Goal: Information Seeking & Learning: Learn about a topic

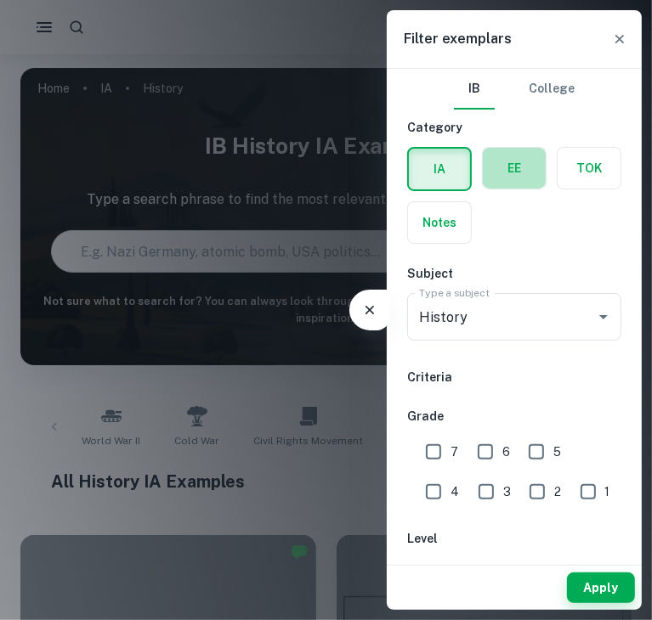
click at [512, 162] on label "button" at bounding box center [514, 168] width 63 height 41
click at [0, 0] on input "radio" at bounding box center [0, 0] width 0 height 0
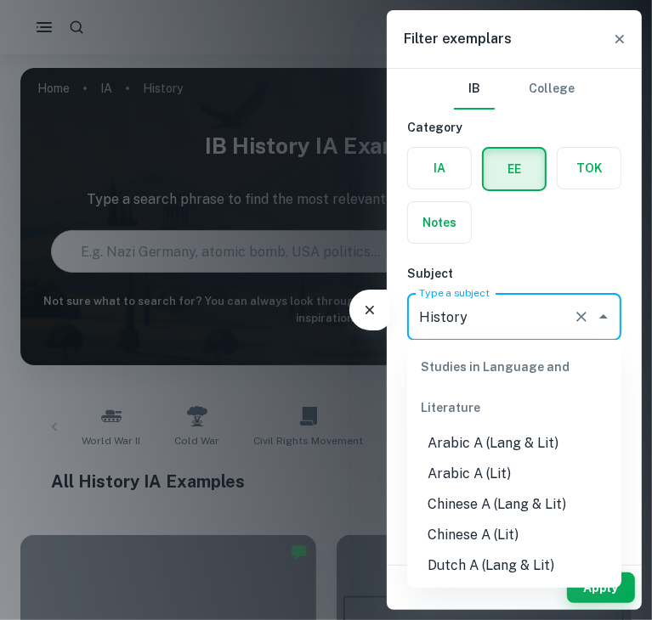
click at [480, 306] on input "History" at bounding box center [490, 317] width 151 height 32
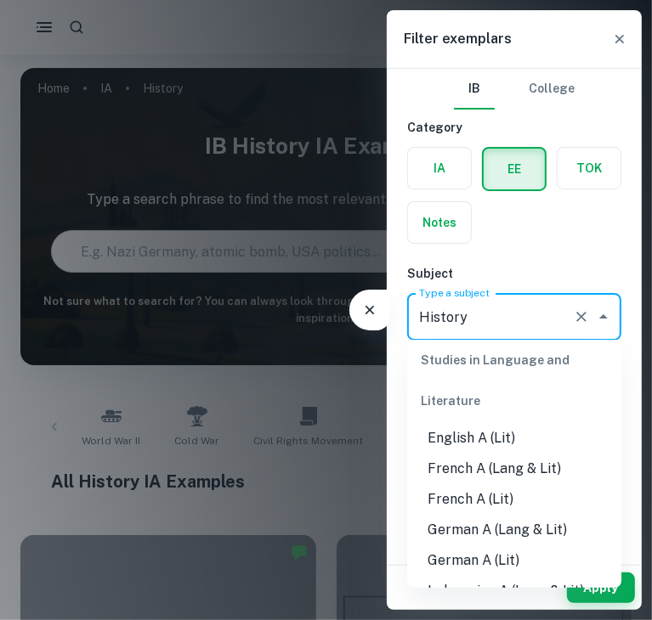
scroll to position [221, 0]
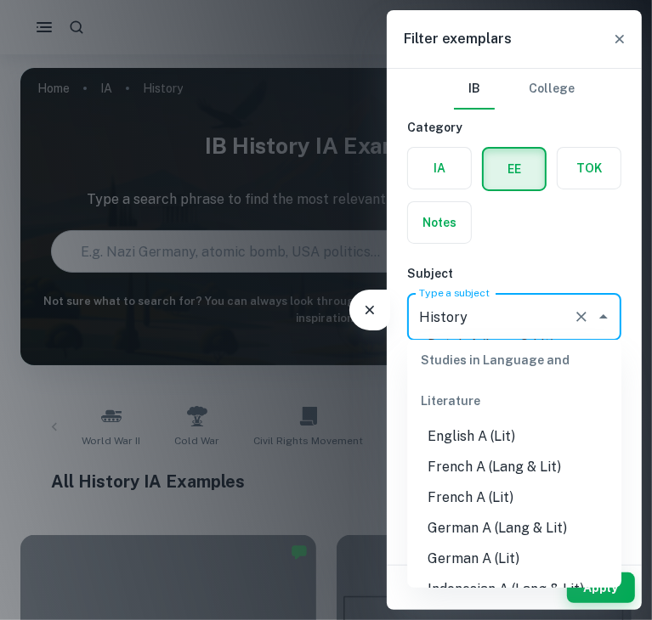
click at [509, 473] on li "French A (Lang & Lit)" at bounding box center [514, 467] width 214 height 31
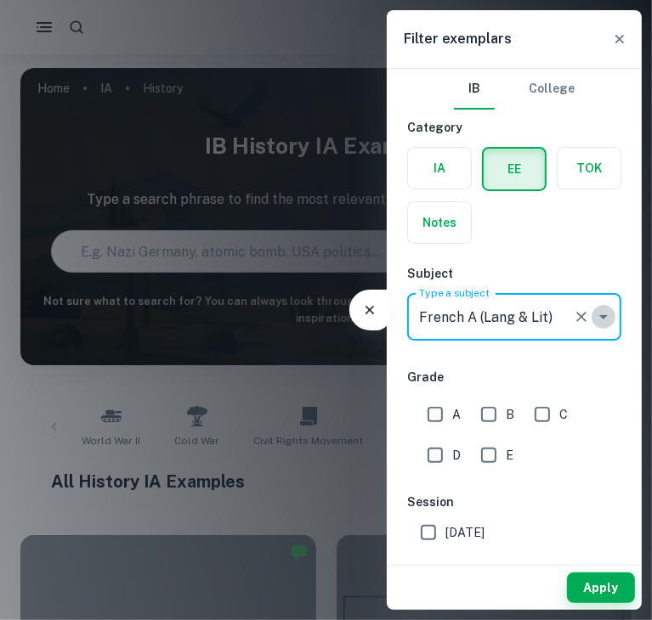
click at [603, 315] on icon "Open" at bounding box center [603, 317] width 8 height 4
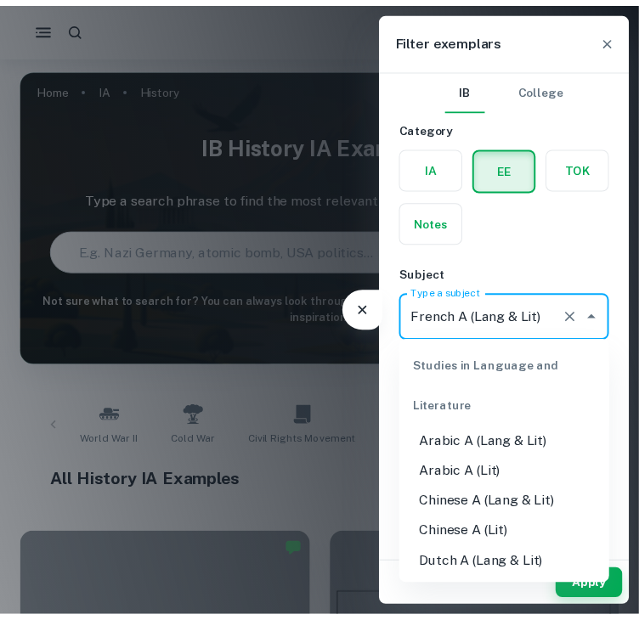
scroll to position [116, 0]
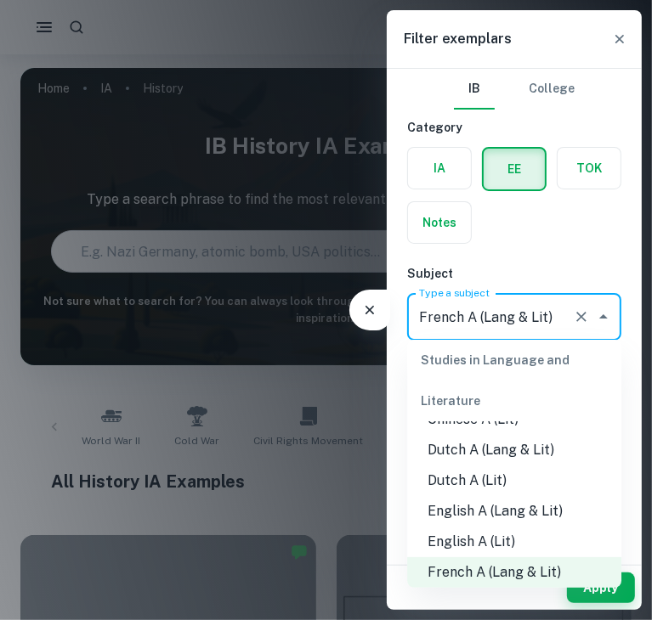
click at [515, 511] on li "English A (Lang & Lit)" at bounding box center [514, 511] width 214 height 31
type input "English A (Lang & Lit)"
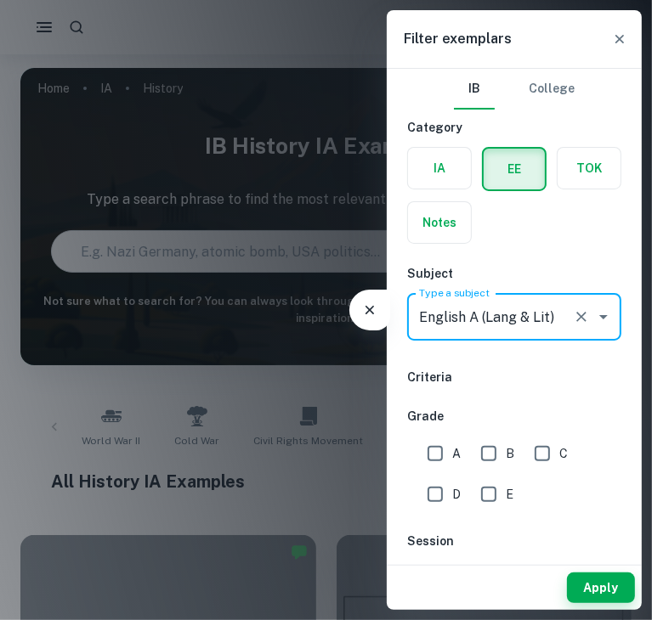
click at [449, 449] on input "A" at bounding box center [435, 454] width 34 height 34
checkbox input "true"
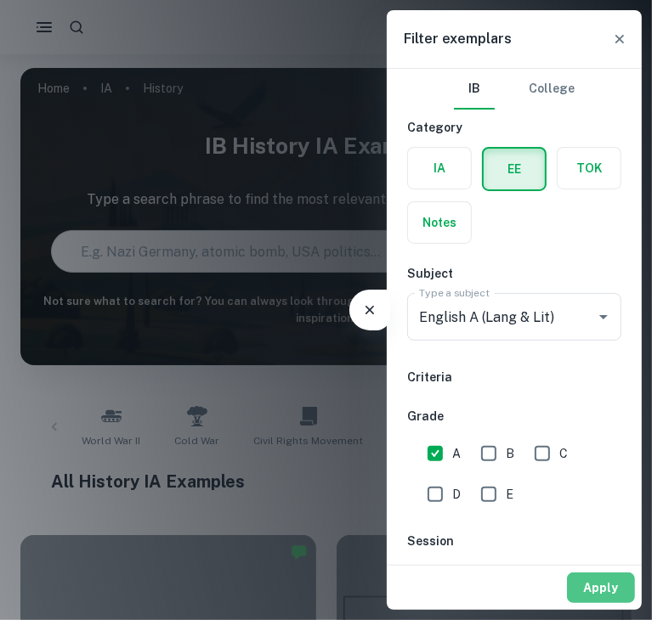
click at [581, 577] on button "Apply" at bounding box center [601, 588] width 68 height 31
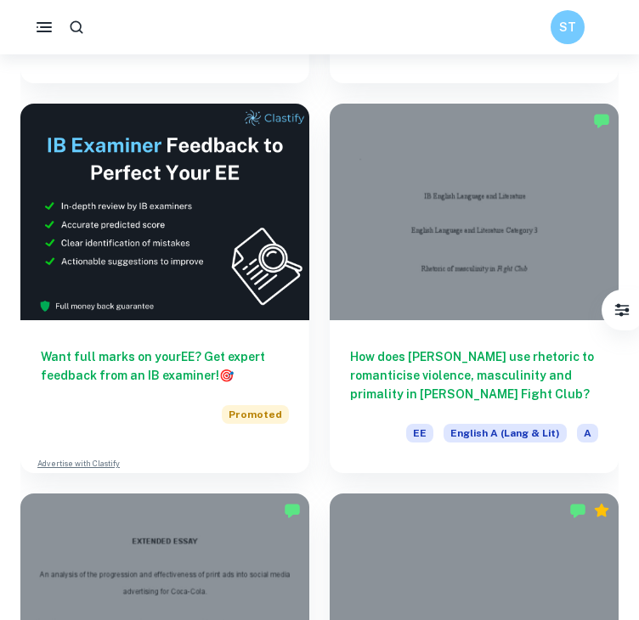
scroll to position [466, 0]
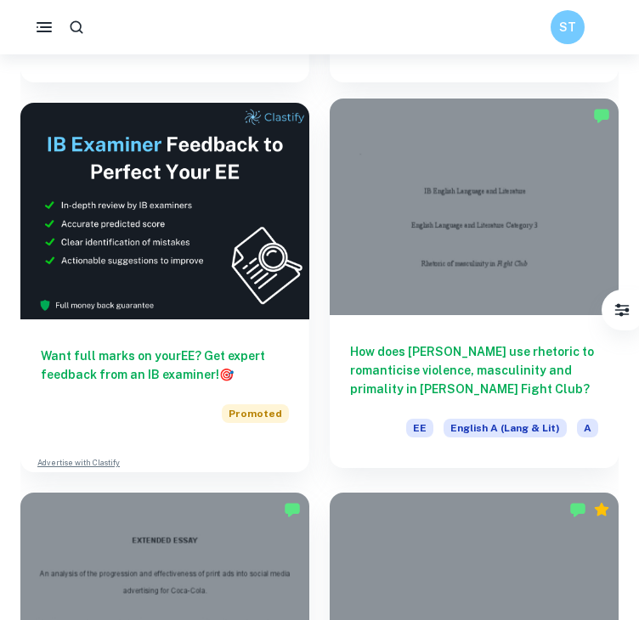
click at [388, 394] on h6 "How does [PERSON_NAME] use rhetoric to romanticise violence, masculinity and pr…" at bounding box center [474, 371] width 248 height 56
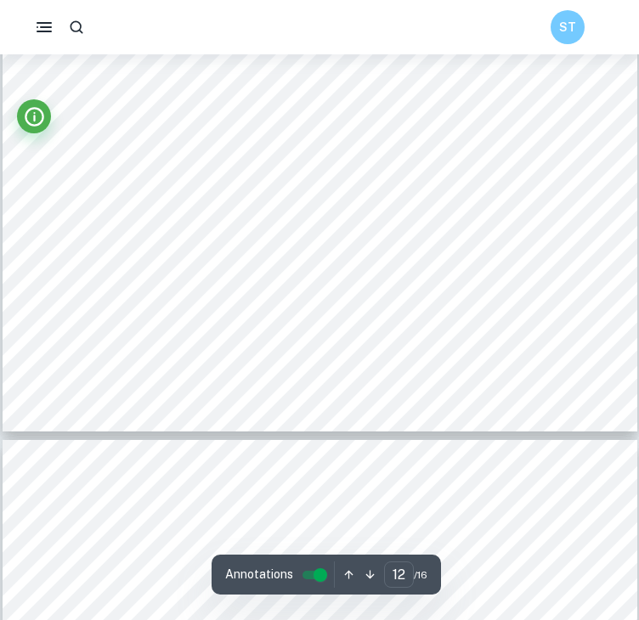
scroll to position [9957, 0]
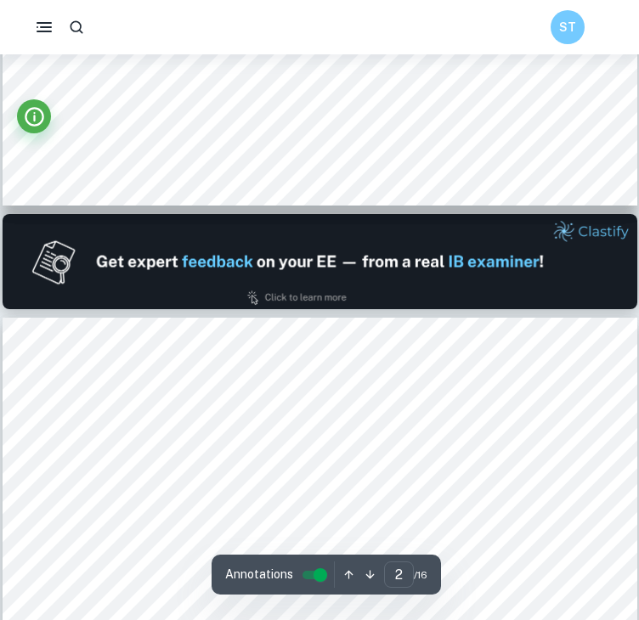
type input "1"
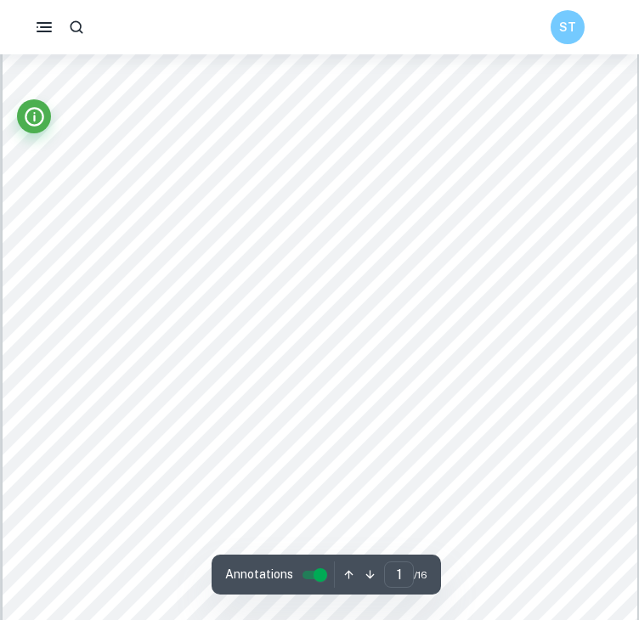
scroll to position [227, 0]
